Goal: Complete Application Form: Complete application form

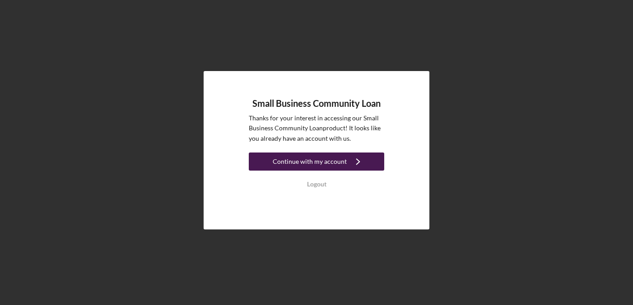
click at [328, 161] on div "Continue with my account" at bounding box center [310, 161] width 74 height 18
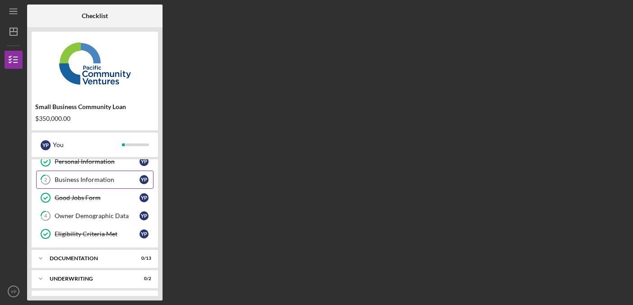
scroll to position [28, 0]
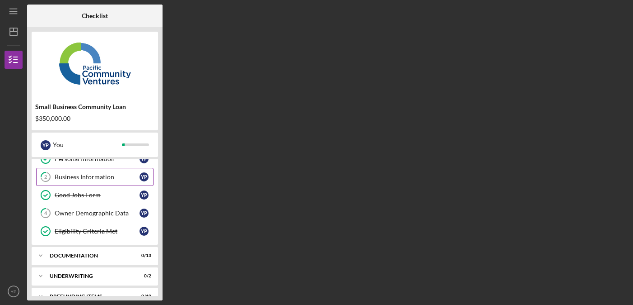
click at [104, 173] on div "Business Information" at bounding box center [97, 176] width 85 height 7
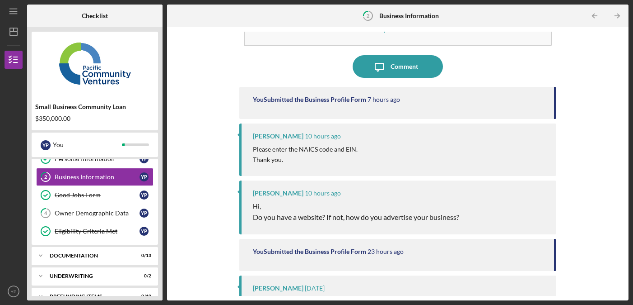
scroll to position [99, 0]
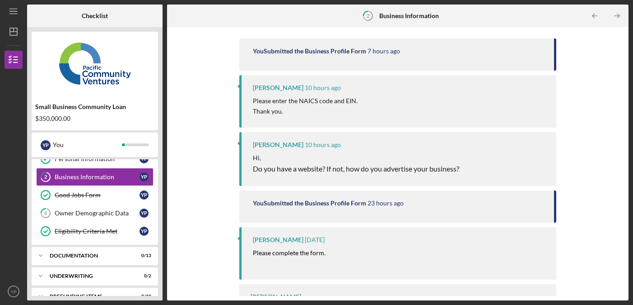
click at [272, 160] on p "Hi," at bounding box center [356, 158] width 206 height 10
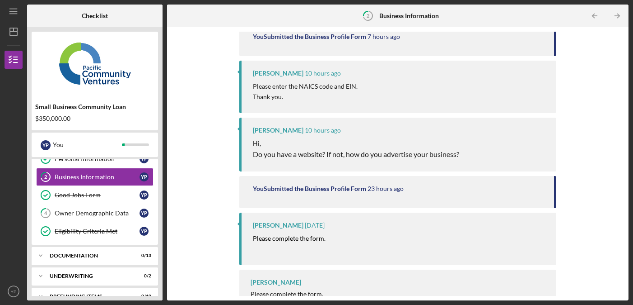
scroll to position [133, 0]
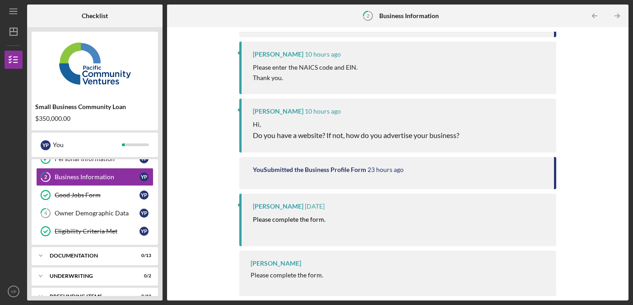
click at [286, 136] on span "Do you have a website? If not, how do you advertise your business?" at bounding box center [356, 135] width 206 height 9
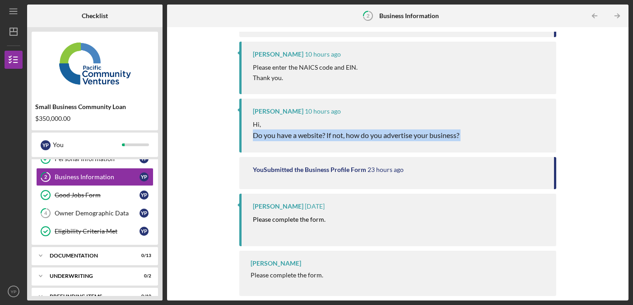
click at [286, 136] on span "Do you have a website? If not, how do you advertise your business?" at bounding box center [356, 135] width 206 height 9
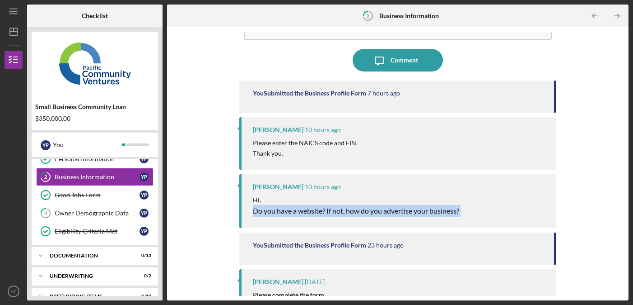
scroll to position [0, 0]
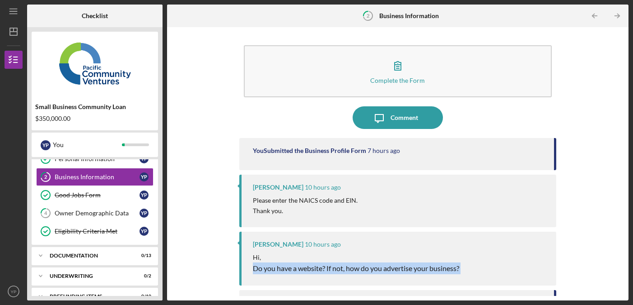
copy div "Do you have a website? If not, how do you advertise your business?"
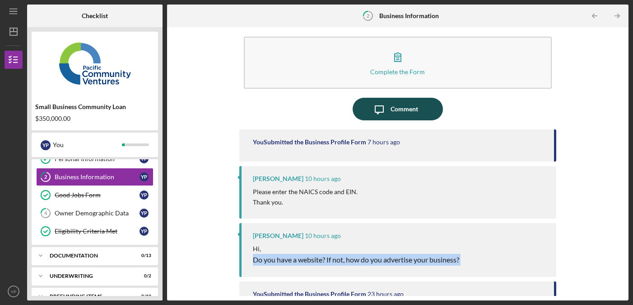
click at [401, 109] on div "Comment" at bounding box center [405, 109] width 28 height 23
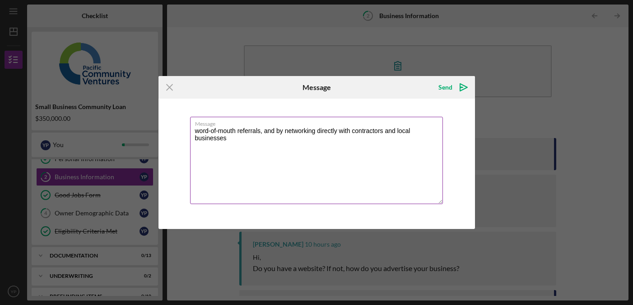
click at [196, 132] on textarea "word-of-mouth referrals, and by networking directly with contractors and local …" at bounding box center [316, 160] width 253 height 87
click at [311, 131] on textarea "We advertise by word-of-mouth referrals, and by networking directly with contra…" at bounding box center [316, 160] width 253 height 87
click at [264, 131] on textarea "We advertise by word-of-mouth referrals, vehicle signaeand by networking direct…" at bounding box center [316, 160] width 253 height 87
click at [350, 132] on textarea "We advertise by word of mouth referrals, vehicle signaeand by networking direct…" at bounding box center [316, 160] width 253 height 87
click at [347, 132] on textarea "We advertise by word of mouth referrals, vehicle signae, and by networking dire…" at bounding box center [316, 160] width 253 height 87
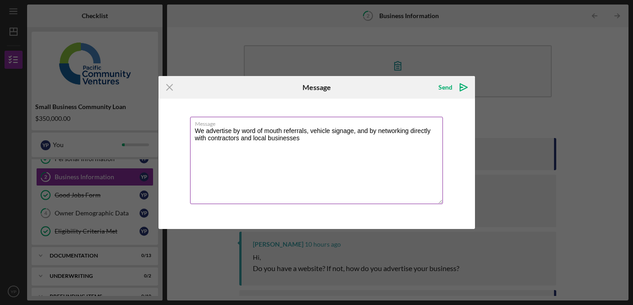
click at [347, 132] on textarea "We advertise by word of mouth referrals, vehicle signage, and by networking dir…" at bounding box center [316, 160] width 253 height 87
click at [418, 131] on textarea "We advertise by word of mouth referrals, vehicle signage, and by networking dir…" at bounding box center [316, 160] width 253 height 87
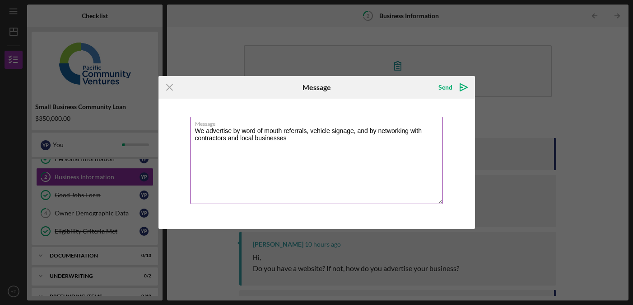
click at [351, 147] on textarea "We advertise by word of mouth referrals, vehicle signage, and by networking wit…" at bounding box center [316, 160] width 253 height 87
click at [334, 141] on textarea "We advertise by word of mouth referrals, vehicle signage, and by networking wit…" at bounding box center [316, 160] width 253 height 87
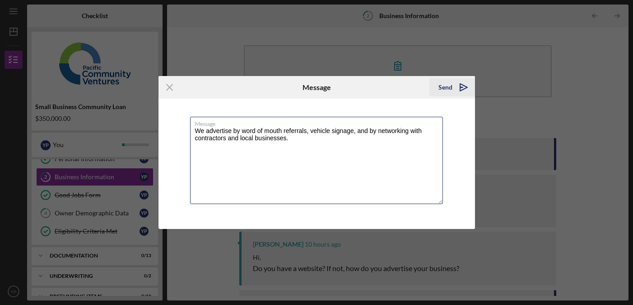
type textarea "We advertise by word of mouth referrals, vehicle signage, and by networking wit…"
click at [448, 87] on div "Send" at bounding box center [446, 87] width 14 height 18
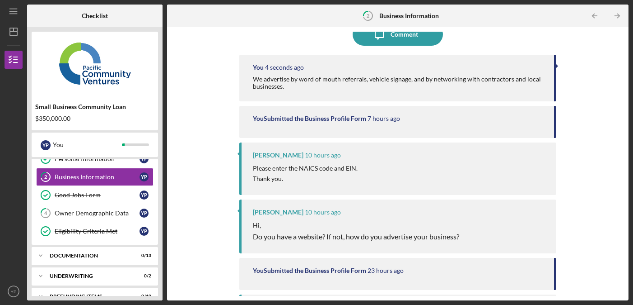
scroll to position [109, 0]
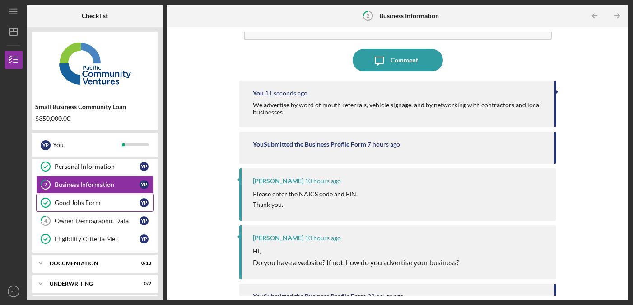
scroll to position [25, 0]
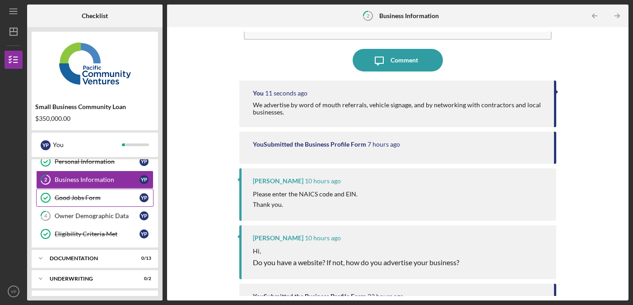
click at [113, 217] on div "Owner Demographic Data" at bounding box center [97, 215] width 85 height 7
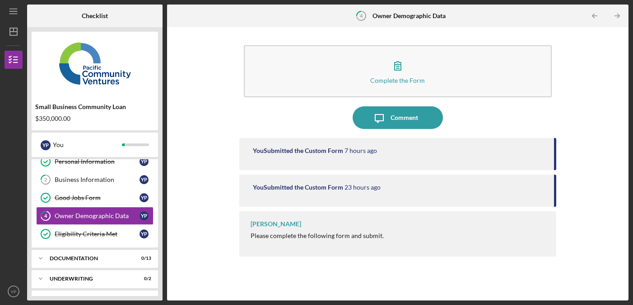
click at [296, 189] on div "You Submitted the Custom Form" at bounding box center [298, 186] width 90 height 7
click at [296, 187] on div "You Submitted the Custom Form" at bounding box center [298, 186] width 90 height 7
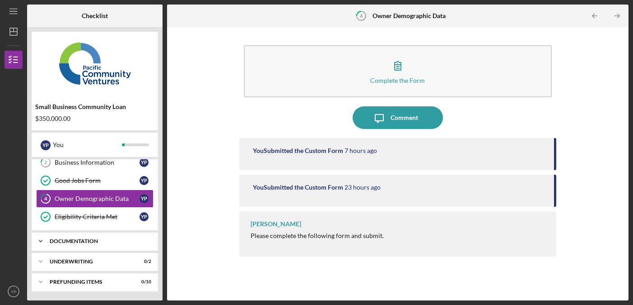
click at [74, 239] on div "Documentation" at bounding box center [98, 240] width 97 height 5
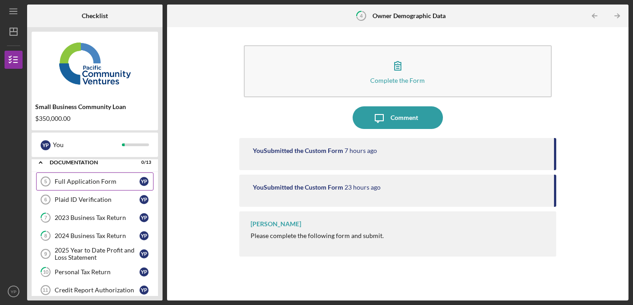
click at [73, 179] on div "Full Application Form" at bounding box center [97, 181] width 85 height 7
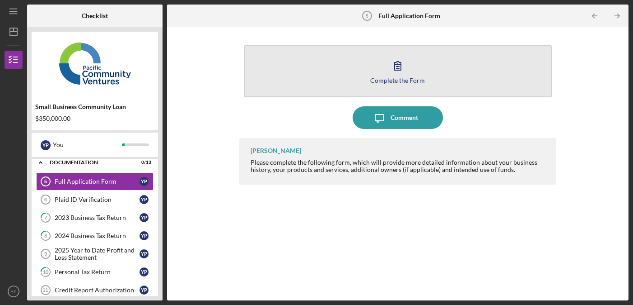
click at [309, 77] on button "Complete the Form Form" at bounding box center [398, 71] width 308 height 52
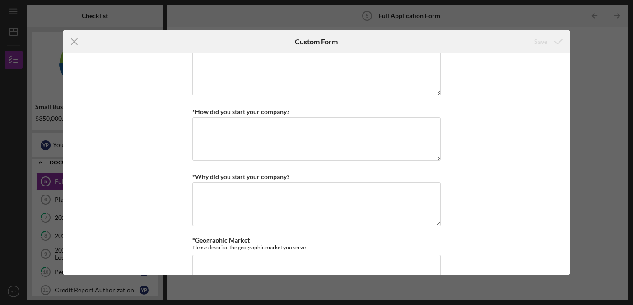
scroll to position [431, 0]
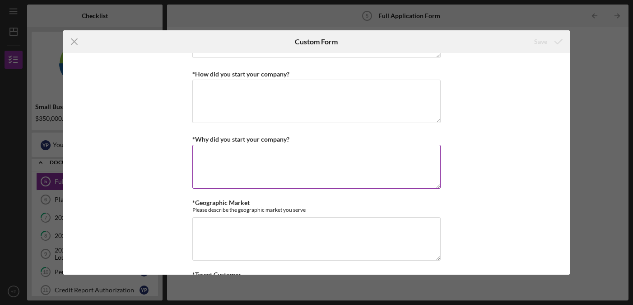
click at [353, 156] on textarea "*Why did you start your company?" at bounding box center [316, 166] width 248 height 43
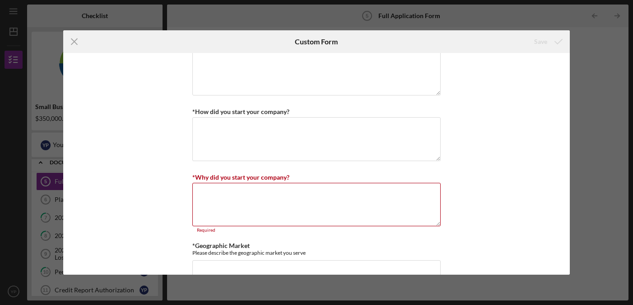
scroll to position [403, 0]
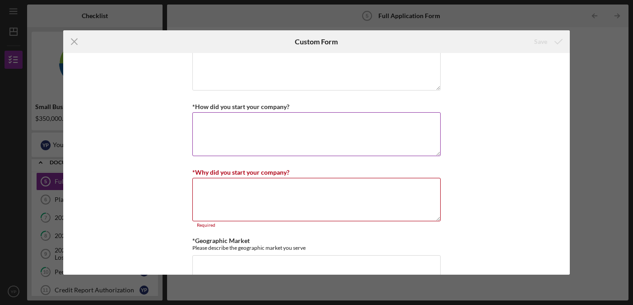
click at [301, 133] on textarea "*How did you start your company?" at bounding box center [316, 133] width 248 height 43
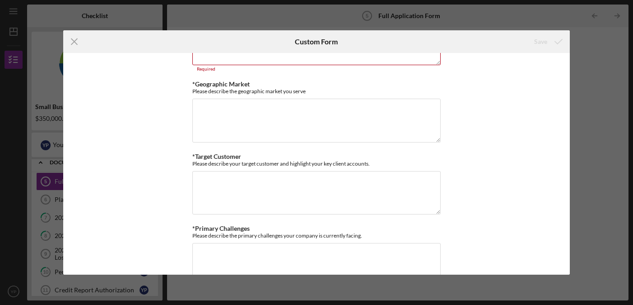
scroll to position [585, 0]
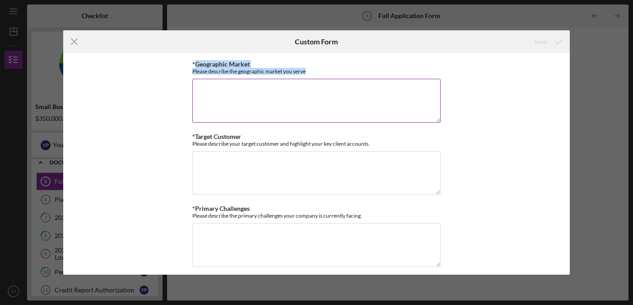
drag, startPoint x: 305, startPoint y: 70, endPoint x: 195, endPoint y: 62, distance: 110.6
click at [195, 62] on div "*Geographic Market Please describe the geographic market you serve" at bounding box center [316, 68] width 248 height 14
copy div "Geographic Market Please describe the geographic market you serve"
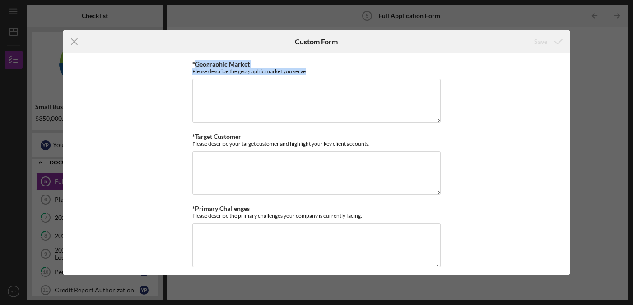
scroll to position [590, 0]
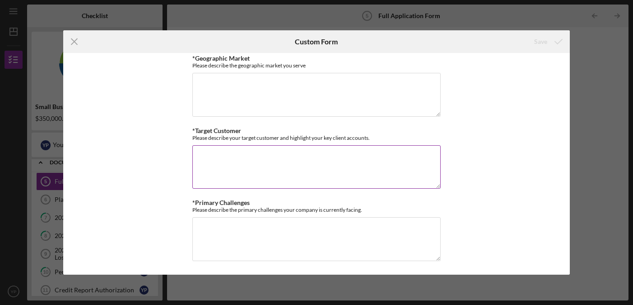
click at [274, 157] on textarea "*Target Customer" at bounding box center [316, 166] width 248 height 43
paste textarea "Our primary clients are construction companies, landscaping businesses, roadwor…"
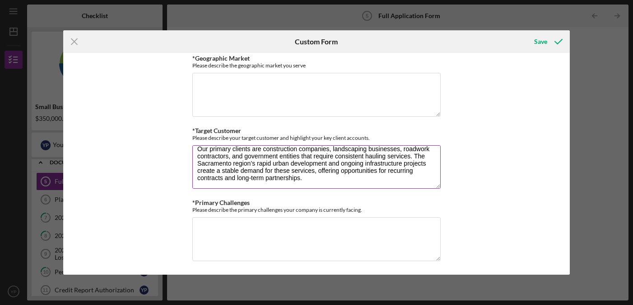
scroll to position [7, 0]
click at [237, 156] on textarea "Our primary clients are construction companies, landscaping businesses, roadwor…" at bounding box center [316, 166] width 248 height 43
type textarea "Our primary clients are construction companies, landscaping businesses, roadwor…"
click at [364, 149] on textarea "Our primary clients are construction companies, landscaping businesses, roadwor…" at bounding box center [316, 166] width 248 height 43
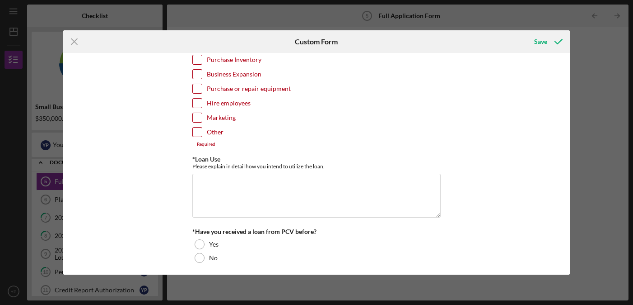
scroll to position [85, 0]
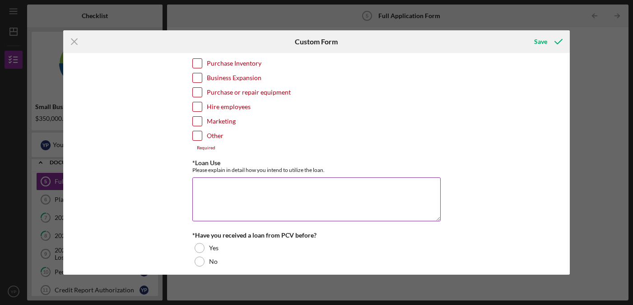
drag, startPoint x: 190, startPoint y: 162, endPoint x: 341, endPoint y: 214, distance: 159.7
click at [341, 214] on div "Loan Request *Requested Loan Amount *Use of Proceeds Purchase Inventory Busines…" at bounding box center [316, 163] width 507 height 221
copy label
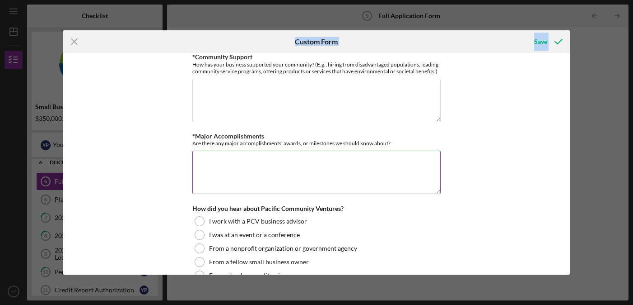
scroll to position [810, 0]
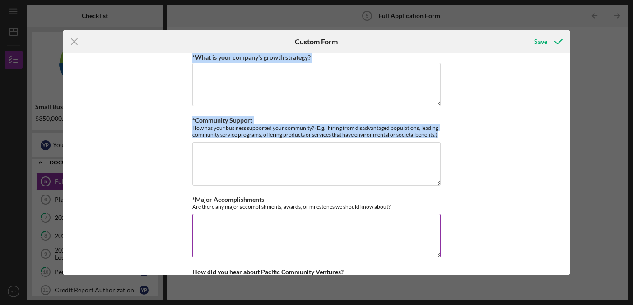
drag, startPoint x: 187, startPoint y: 112, endPoint x: 297, endPoint y: 237, distance: 166.2
click at [297, 237] on div "Loan Request *Requested Loan Amount *Use of Proceeds Purchase Inventory Busines…" at bounding box center [316, 163] width 507 height 221
copy div "*Loremips dolo sitamet'c adipisci el seddoeiu Temporin *Utl etd mag aliqu enim …"
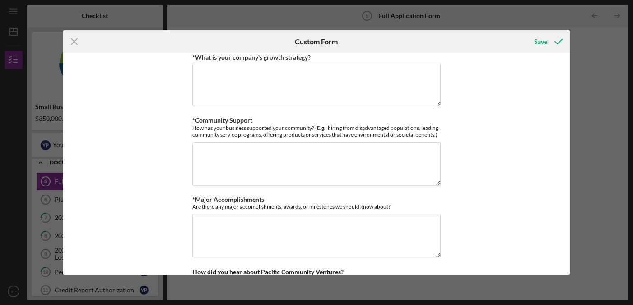
click at [153, 92] on div "Loan Request *Requested Loan Amount *Use of Proceeds Purchase Inventory Busines…" at bounding box center [316, 163] width 507 height 221
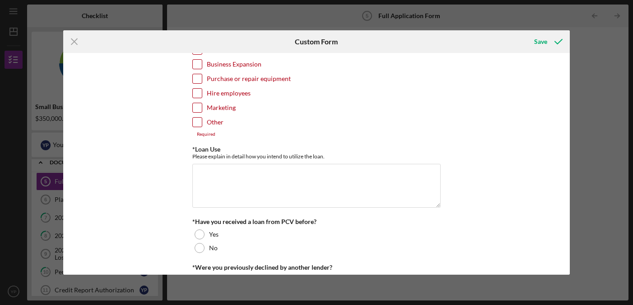
scroll to position [0, 0]
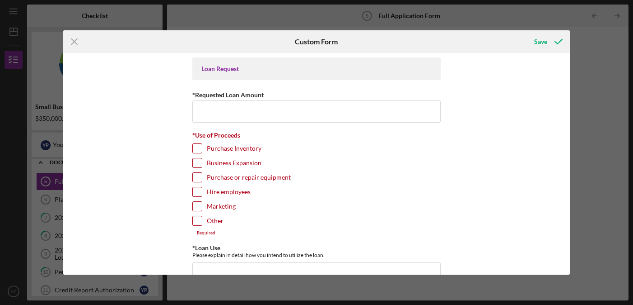
click at [580, 60] on div "Icon/Menu Close Custom Form Save Loan Request *Requested Loan Amount *Use of Pr…" at bounding box center [316, 152] width 633 height 305
click at [80, 36] on icon "Icon/Menu Close" at bounding box center [74, 41] width 23 height 23
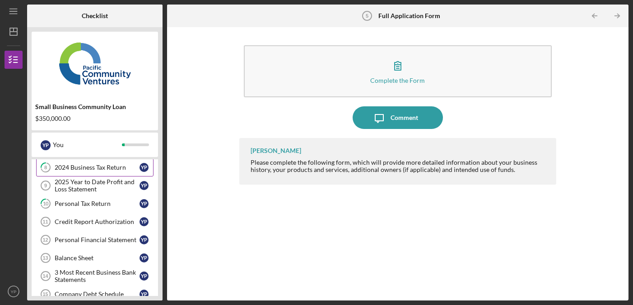
scroll to position [192, 0]
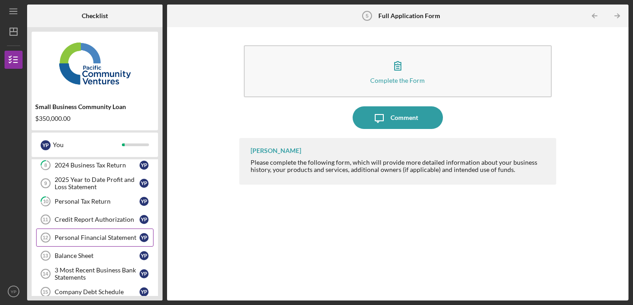
click at [98, 231] on link "Personal Financial Statement 12 Personal Financial Statement Y P" at bounding box center [94, 237] width 117 height 18
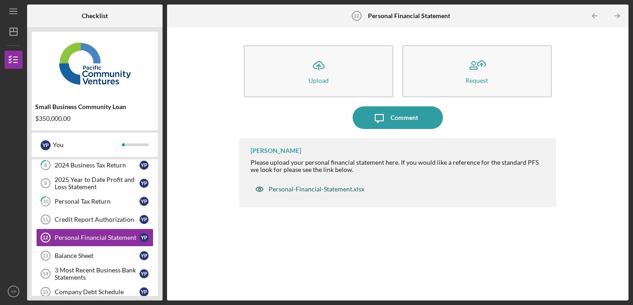
click at [308, 189] on div "Personal-Financial-Statement.xlsx" at bounding box center [317, 188] width 96 height 7
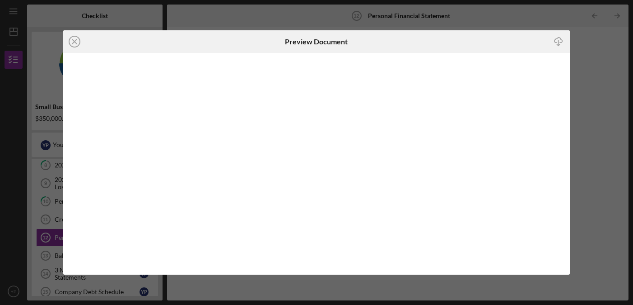
click at [560, 39] on icon "Icon/Download" at bounding box center [558, 42] width 20 height 20
click at [588, 54] on div "Icon/Close Preview Document Icon/Download" at bounding box center [316, 152] width 633 height 305
click at [73, 41] on icon "Icon/Close" at bounding box center [74, 41] width 23 height 23
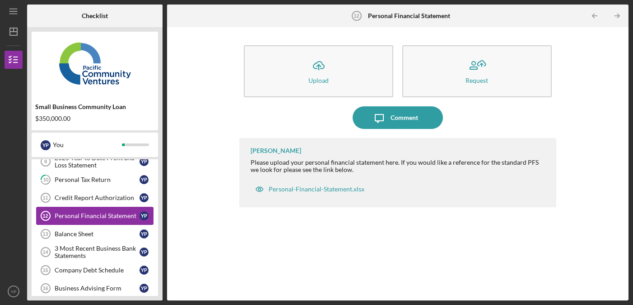
scroll to position [214, 0]
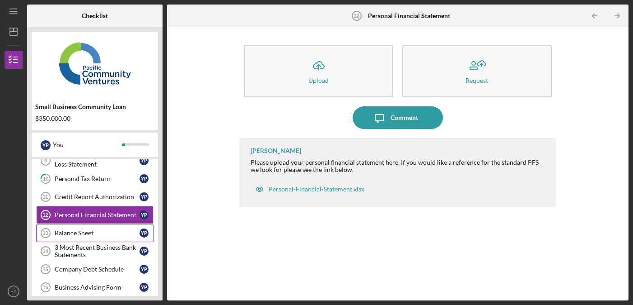
click at [115, 233] on div "Balance Sheet" at bounding box center [97, 232] width 85 height 7
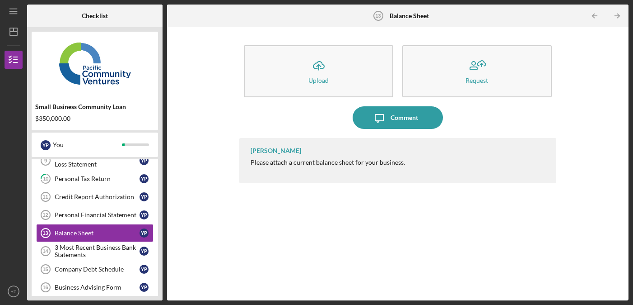
click at [336, 167] on div "[PERSON_NAME] Please attach a current balance sheet for your business." at bounding box center [397, 160] width 317 height 45
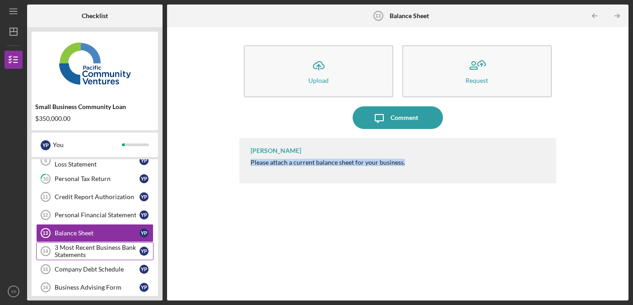
click at [82, 247] on div "3 Most Recent Business Bank Statements" at bounding box center [97, 251] width 85 height 14
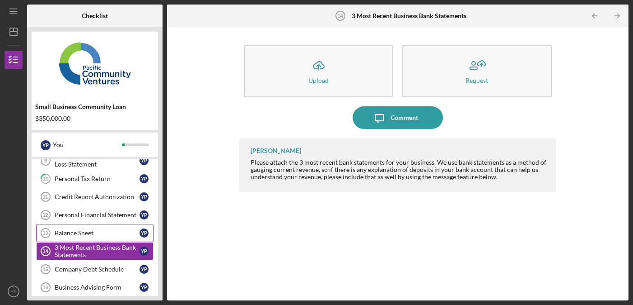
scroll to position [282, 0]
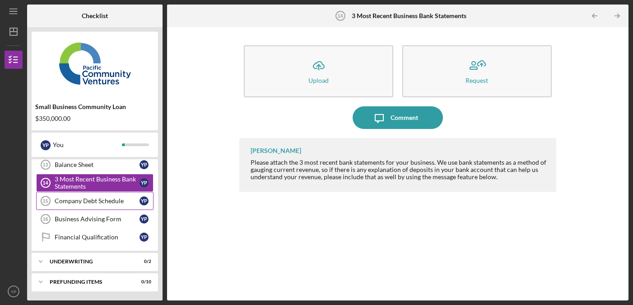
click at [82, 202] on div "Company Debt Schedule" at bounding box center [97, 200] width 85 height 7
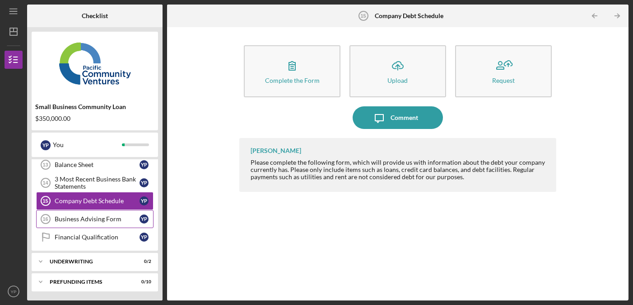
click at [84, 222] on div "Business Advising Form" at bounding box center [97, 218] width 85 height 7
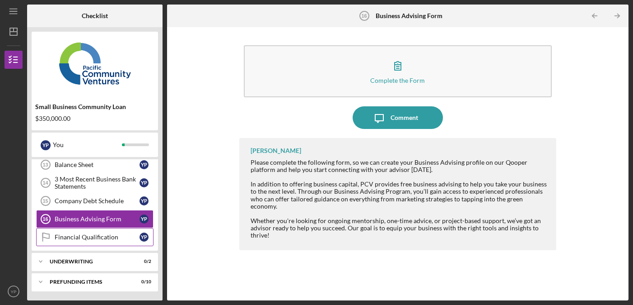
click at [87, 233] on div "Financial Qualification" at bounding box center [97, 236] width 85 height 7
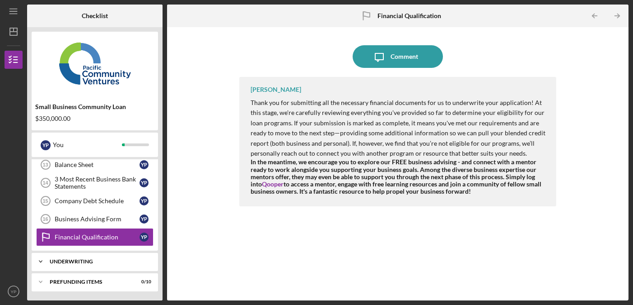
click at [43, 267] on icon "Icon/Expander" at bounding box center [41, 261] width 18 height 18
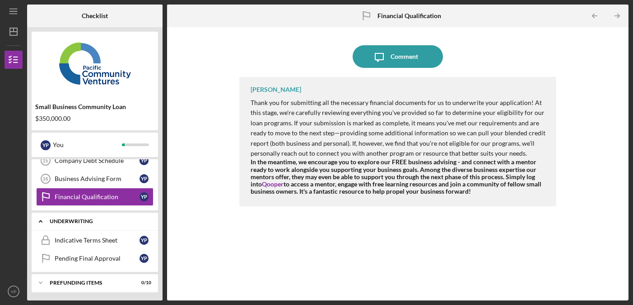
scroll to position [323, 0]
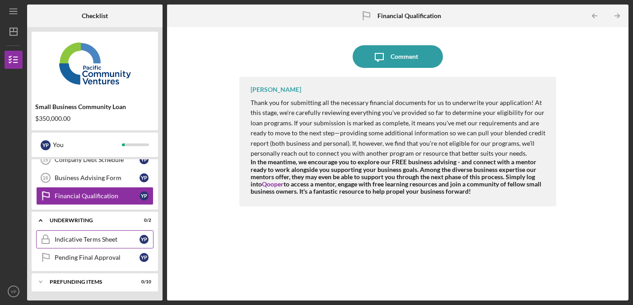
click at [64, 245] on link "Indicative Terms Sheet Indicative Terms Sheet Y P" at bounding box center [94, 239] width 117 height 18
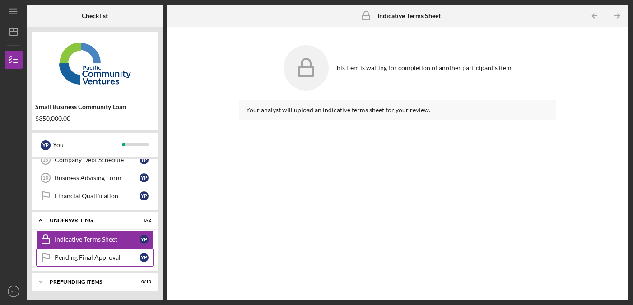
click at [69, 262] on link "Pending Final Approval Pending Final Approval Y P" at bounding box center [94, 257] width 117 height 18
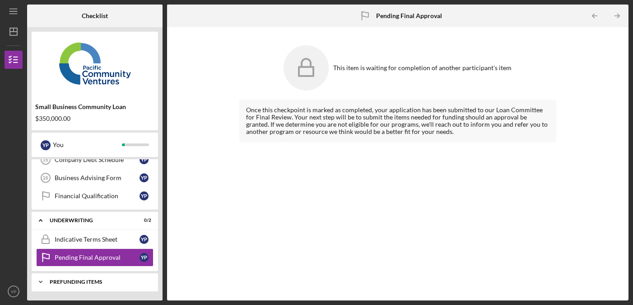
click at [80, 279] on div "Prefunding Items" at bounding box center [98, 281] width 97 height 5
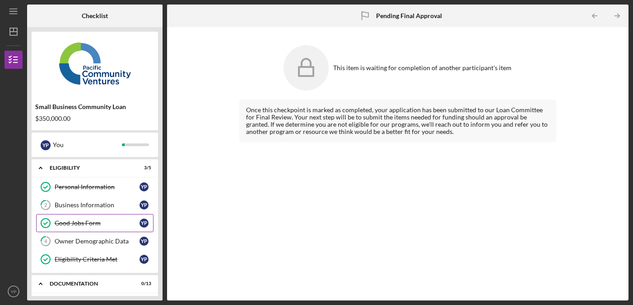
scroll to position [81, 0]
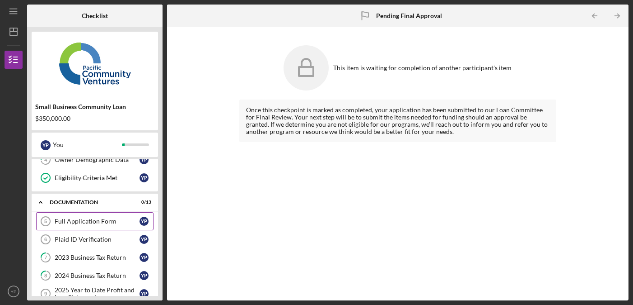
click at [62, 222] on div "Full Application Form" at bounding box center [97, 220] width 85 height 7
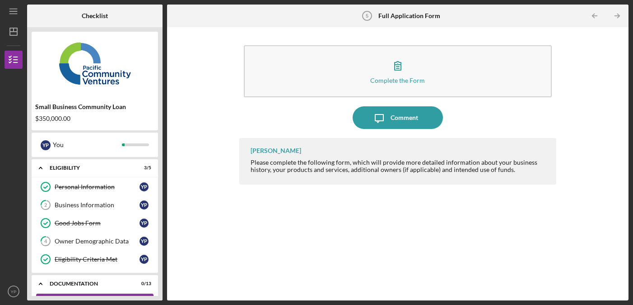
scroll to position [122, 0]
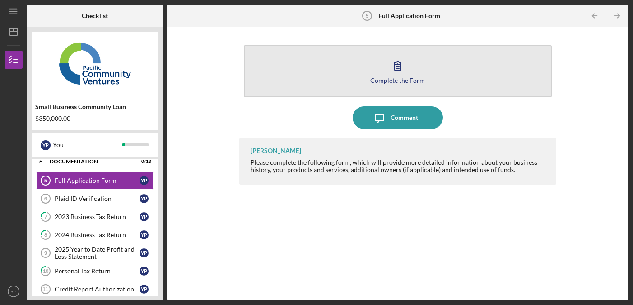
click at [300, 72] on button "Complete the Form Form" at bounding box center [398, 71] width 308 height 52
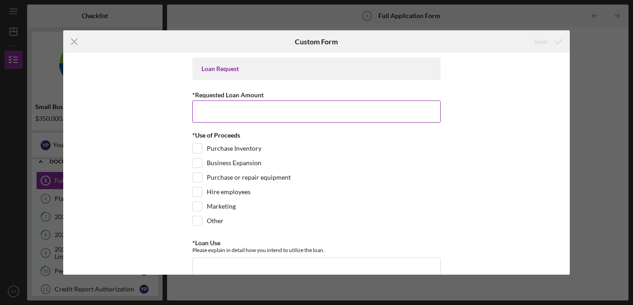
click at [257, 115] on input "*Requested Loan Amount" at bounding box center [316, 111] width 248 height 22
paste input "$8,201,820,202,800,001"
type input "$8,201,820,202,800,001"
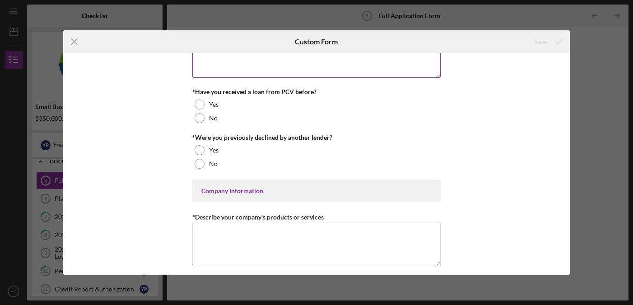
click at [254, 72] on textarea "*Loan Use" at bounding box center [316, 55] width 248 height 43
paste textarea "Startup Costs Estimated Cost Two used dump trucks (Class 8, [DATE]–[DATE] model…"
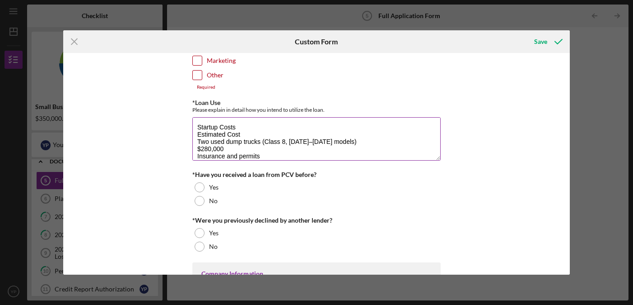
scroll to position [0, 0]
type textarea "Startup Costs Estimated Cost Two used dump trucks (Class 8, [DATE]–[DATE] model…"
